Goal: Transaction & Acquisition: Purchase product/service

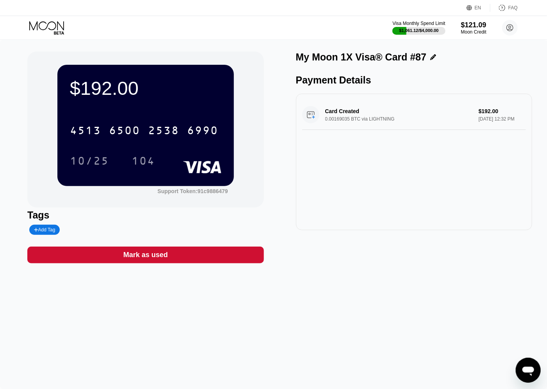
click at [45, 23] on icon at bounding box center [47, 28] width 36 height 14
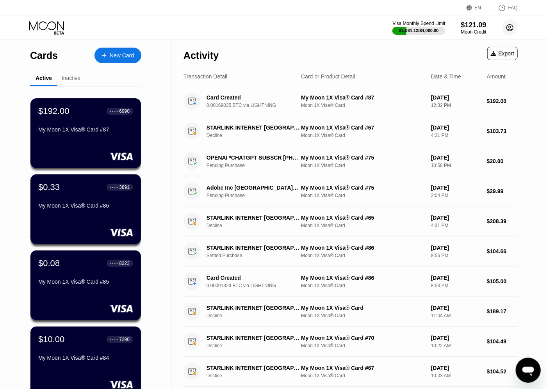
click at [512, 29] on circle at bounding box center [510, 28] width 16 height 16
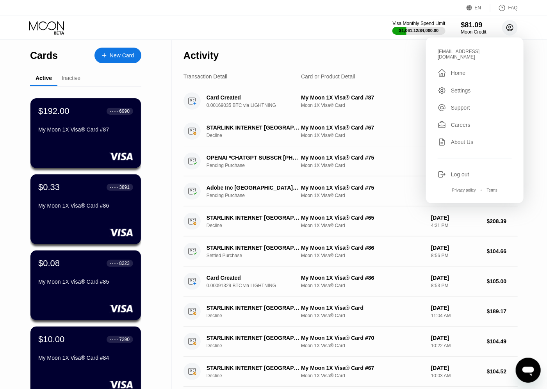
click at [525, 26] on div "Visa Monthly Spend Limit $1,061.12 / $4,000.00 $81.09 Moon Credit gistlist@hotm…" at bounding box center [273, 27] width 547 height 23
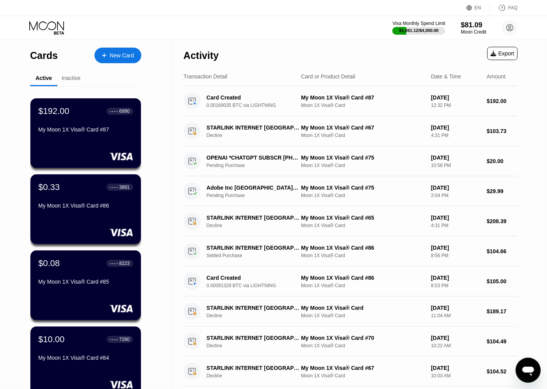
click at [143, 15] on div "EN Language Select an item Save FAQ" at bounding box center [273, 8] width 547 height 16
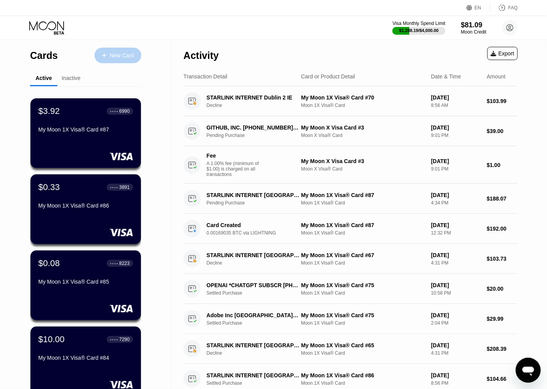
click at [125, 56] on div "New Card" at bounding box center [122, 55] width 24 height 7
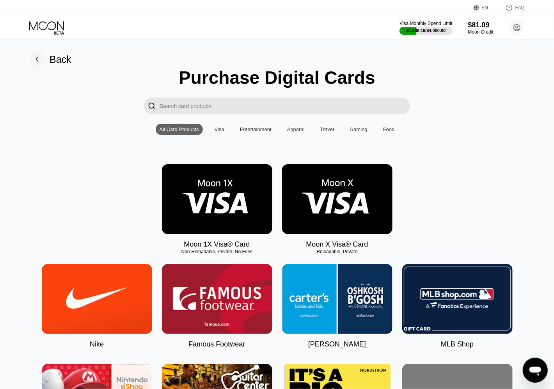
click at [217, 187] on img at bounding box center [217, 199] width 110 height 70
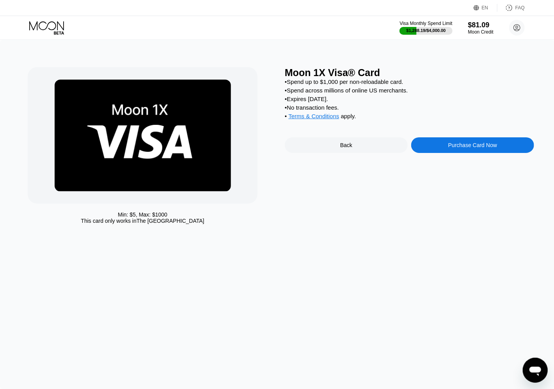
click at [468, 148] on div "Purchase Card Now" at bounding box center [473, 145] width 49 height 6
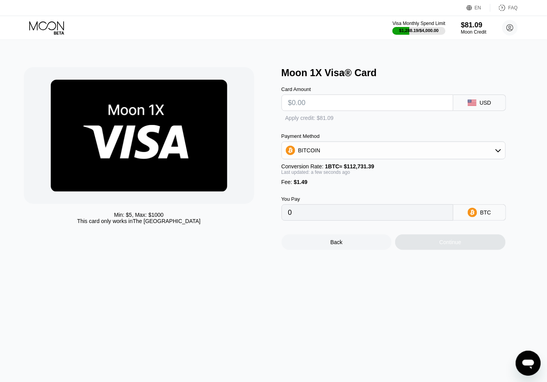
click at [362, 103] on input "text" at bounding box center [367, 103] width 158 height 16
type input "$105"
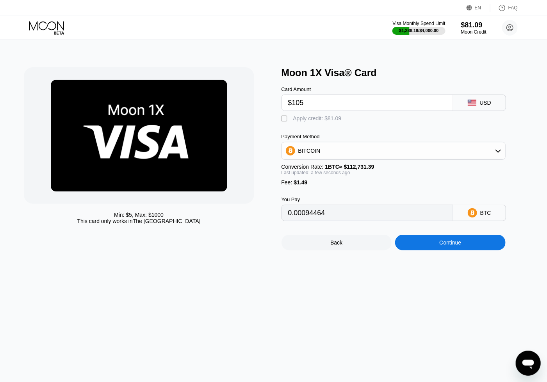
type input "0.00094464"
type input "$105"
click at [452, 246] on div "Continue" at bounding box center [450, 242] width 22 height 6
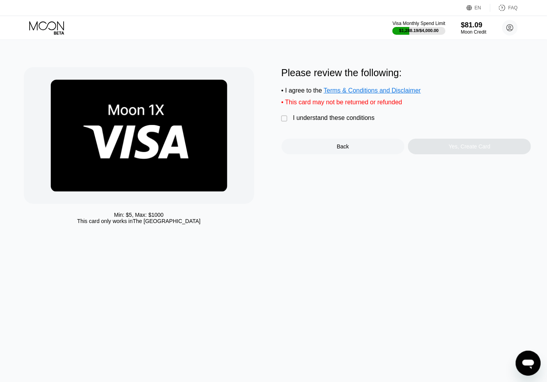
click at [333, 121] on div "I understand these conditions" at bounding box center [334, 117] width 82 height 7
click at [459, 150] on div "Yes, Create Card" at bounding box center [470, 146] width 42 height 6
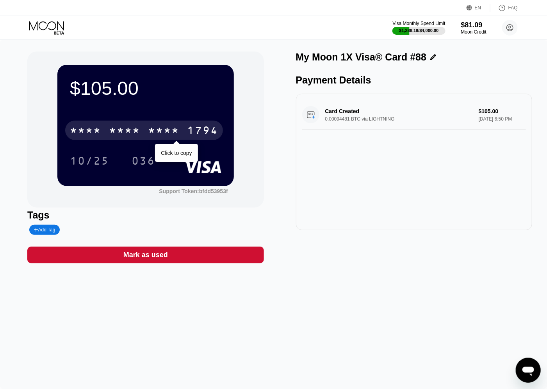
click at [147, 133] on div "* * * * * * * * * * * * 1794" at bounding box center [144, 131] width 158 height 20
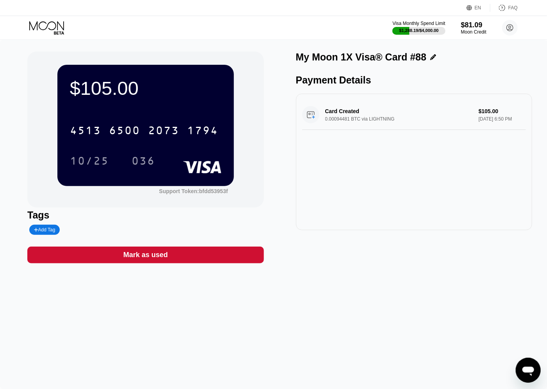
click at [141, 162] on div "036" at bounding box center [143, 162] width 23 height 12
